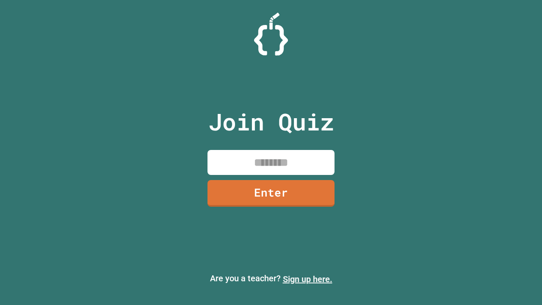
click at [307, 279] on link "Sign up here." at bounding box center [308, 279] width 50 height 10
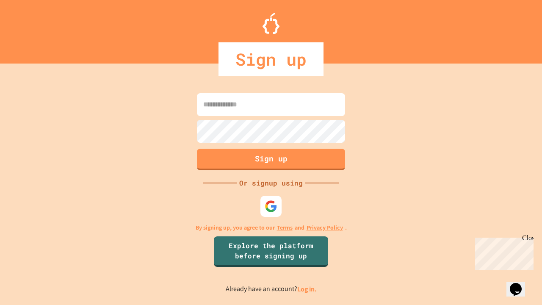
click at [307, 289] on link "Log in." at bounding box center [306, 288] width 19 height 9
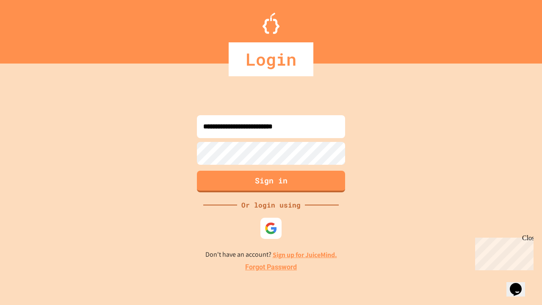
type input "**********"
